Goal: Task Accomplishment & Management: Use online tool/utility

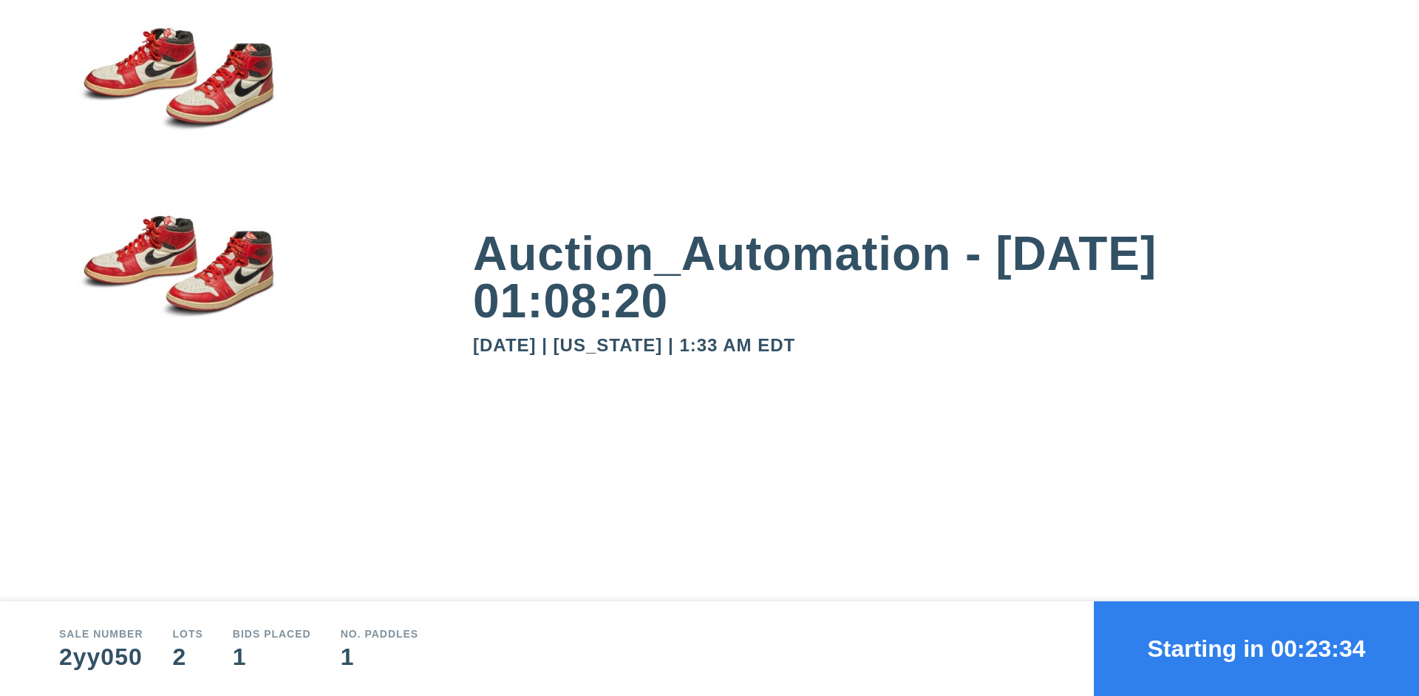
click at [1257, 648] on button "Starting in 00:23:34" at bounding box center [1256, 648] width 325 height 95
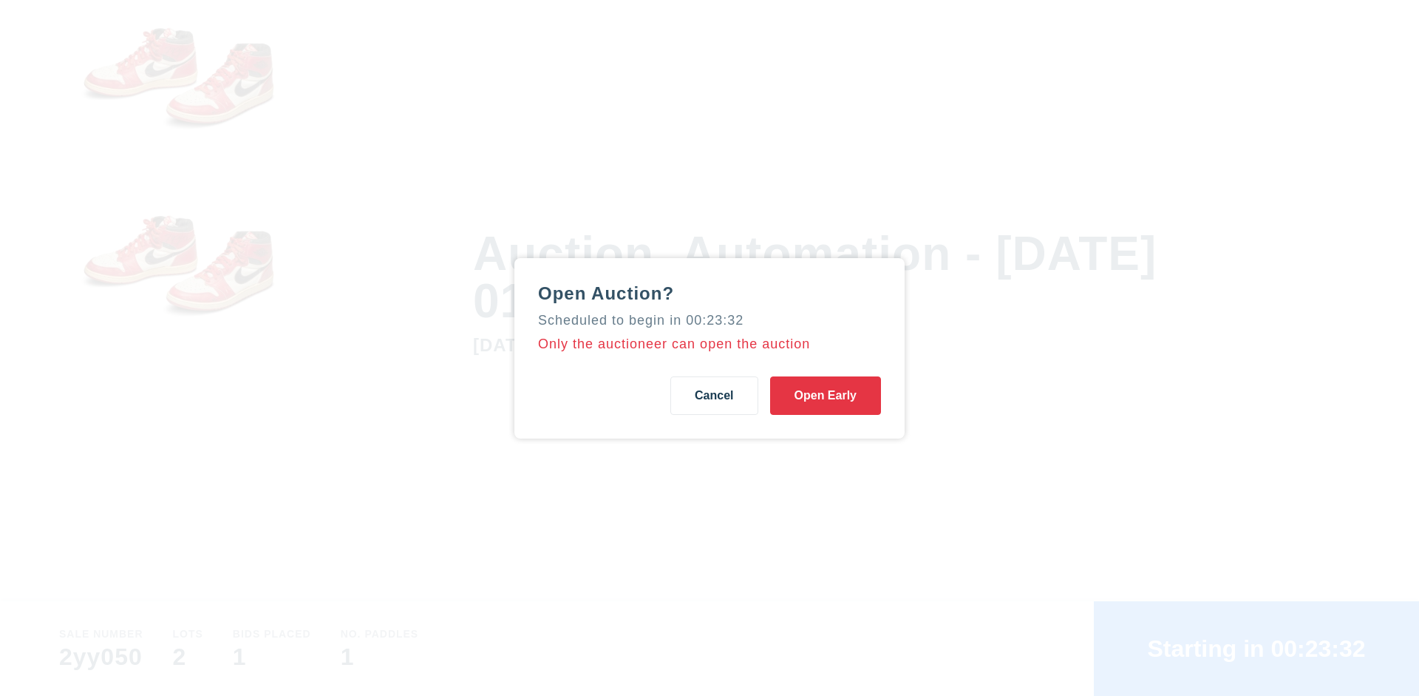
click at [826, 395] on button "Open Early" at bounding box center [825, 395] width 111 height 38
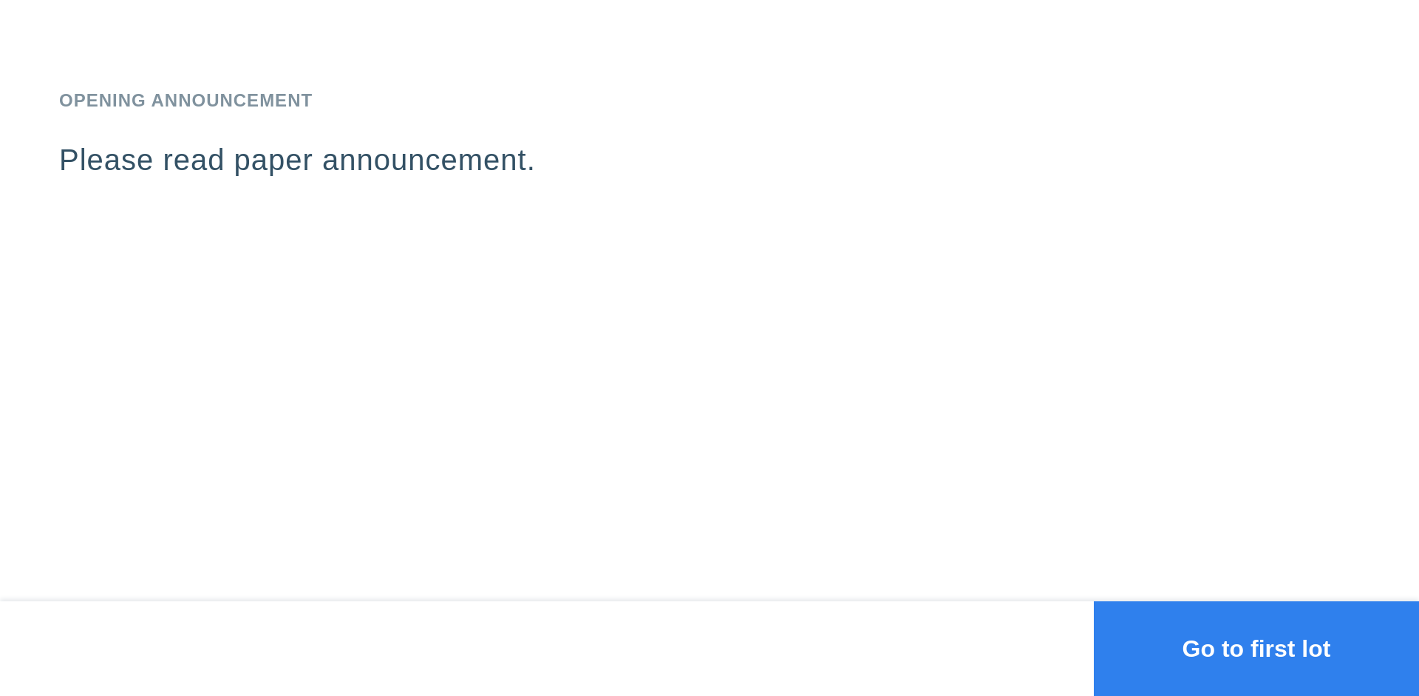
click at [1257, 648] on button "Go to first lot" at bounding box center [1256, 648] width 325 height 95
